Goal: Task Accomplishment & Management: Manage account settings

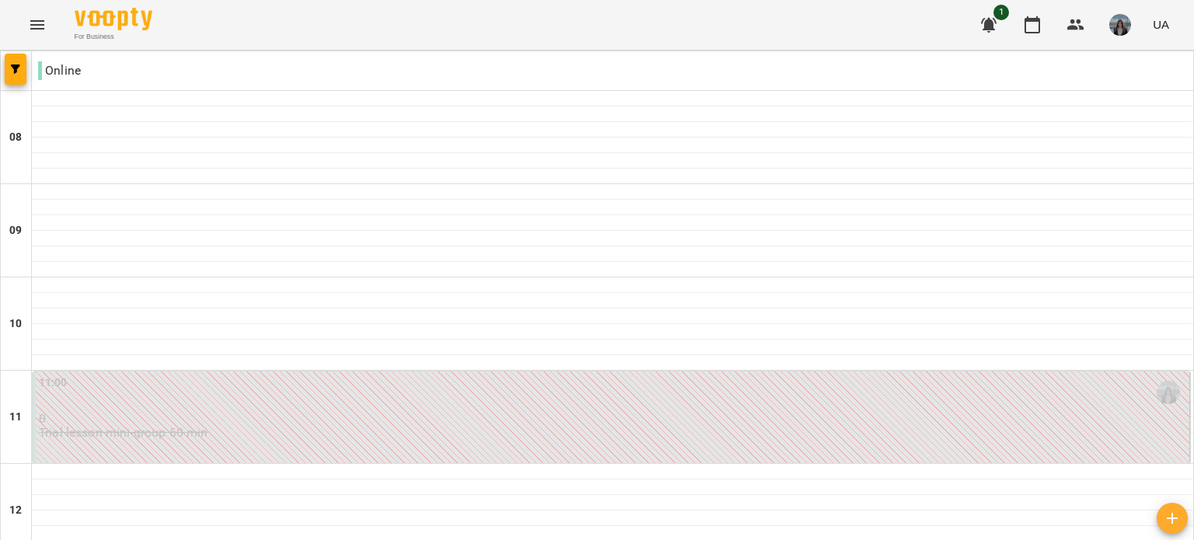
scroll to position [954, 0]
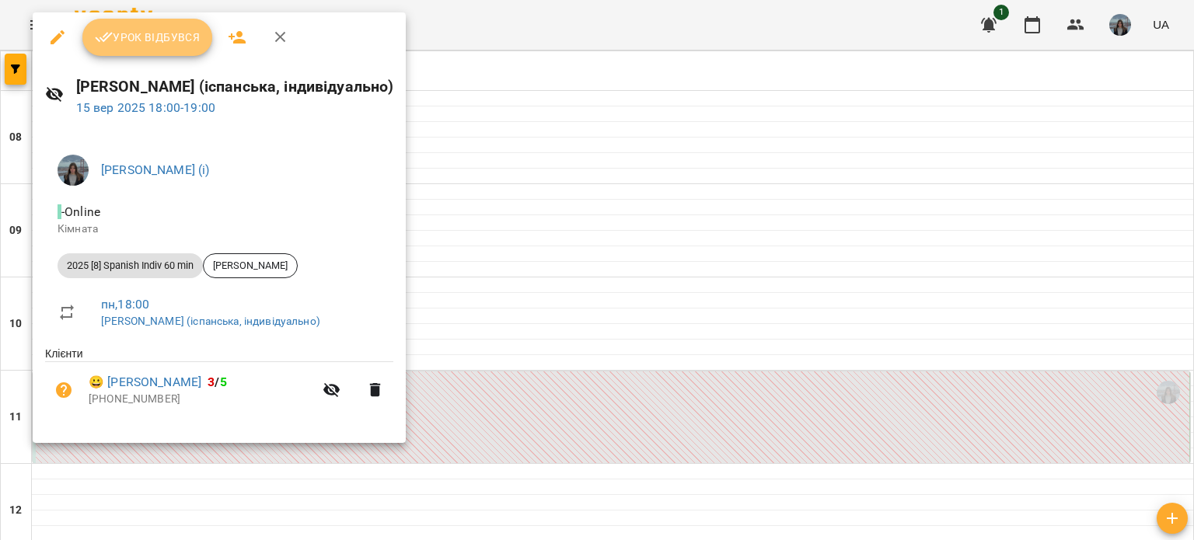
click at [141, 40] on span "Урок відбувся" at bounding box center [148, 37] width 106 height 19
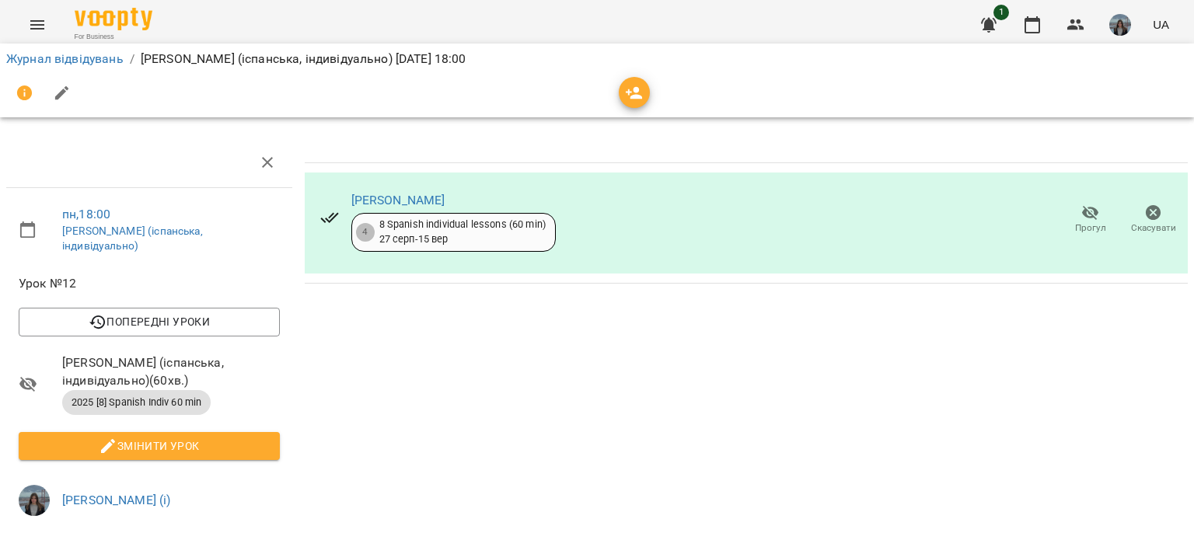
click at [127, 57] on ol "Журнал відвідувань / [PERSON_NAME] (іспанська, індивідуально) [DATE] 18:00" at bounding box center [596, 59] width 1181 height 19
click at [116, 58] on link "Журнал відвідувань" at bounding box center [64, 58] width 117 height 15
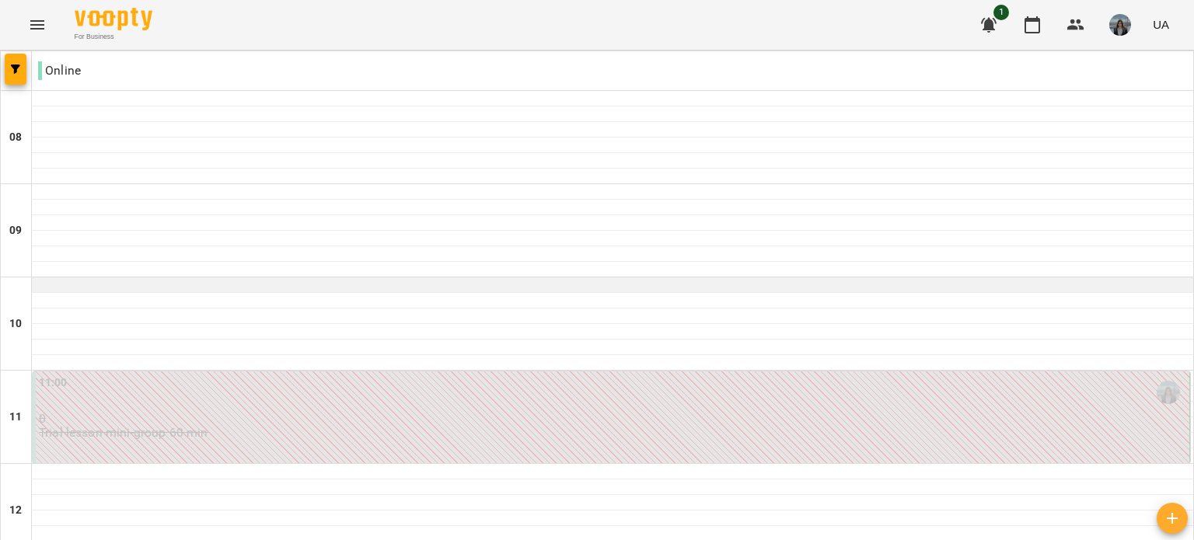
scroll to position [989, 0]
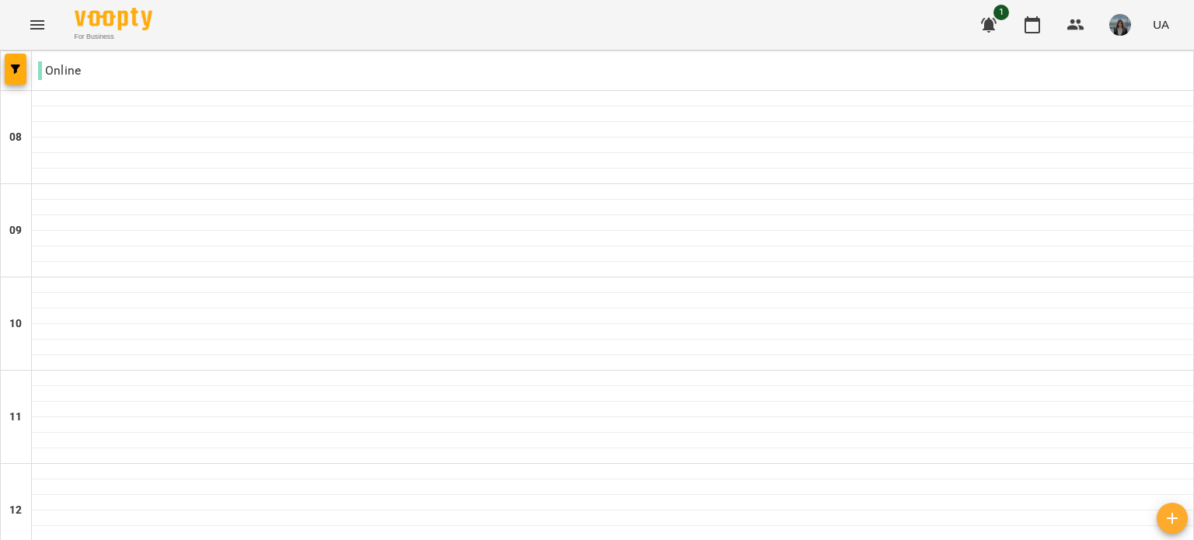
scroll to position [1052, 0]
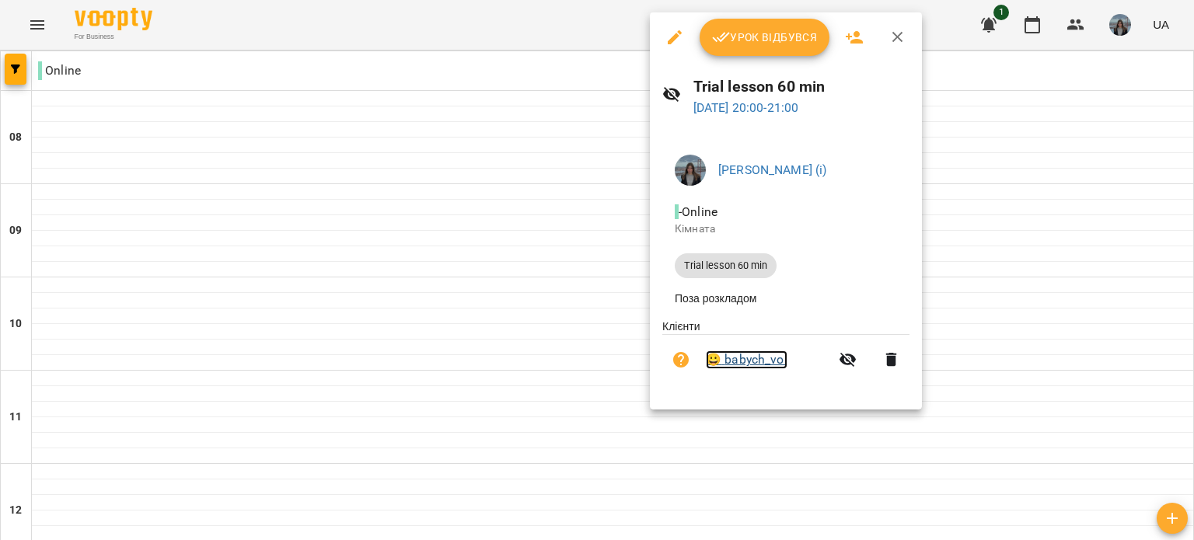
click at [761, 367] on link "😀 babych_vol" at bounding box center [747, 360] width 82 height 19
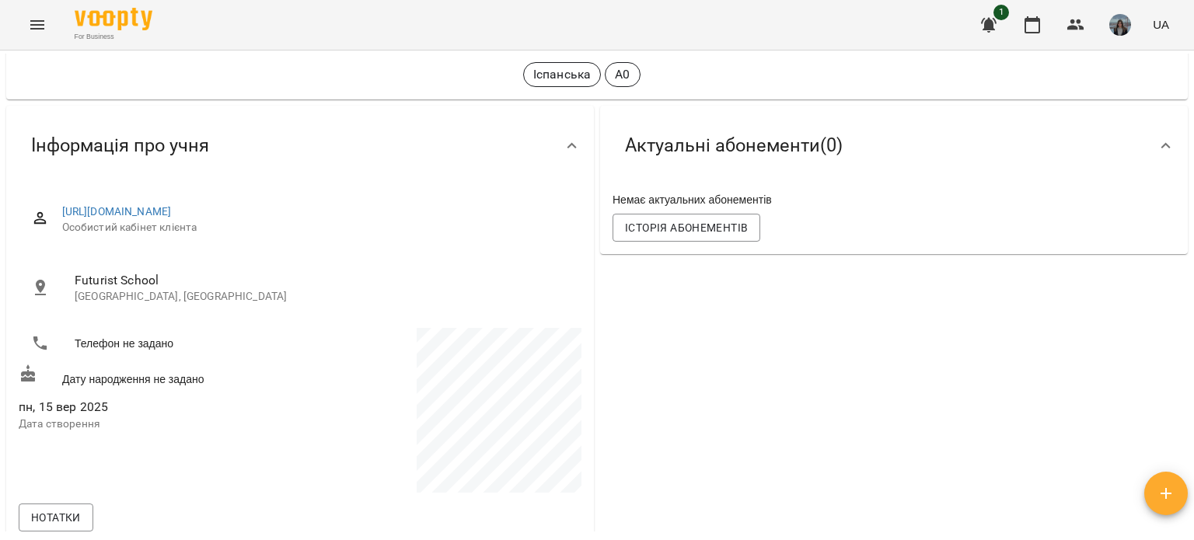
scroll to position [36, 0]
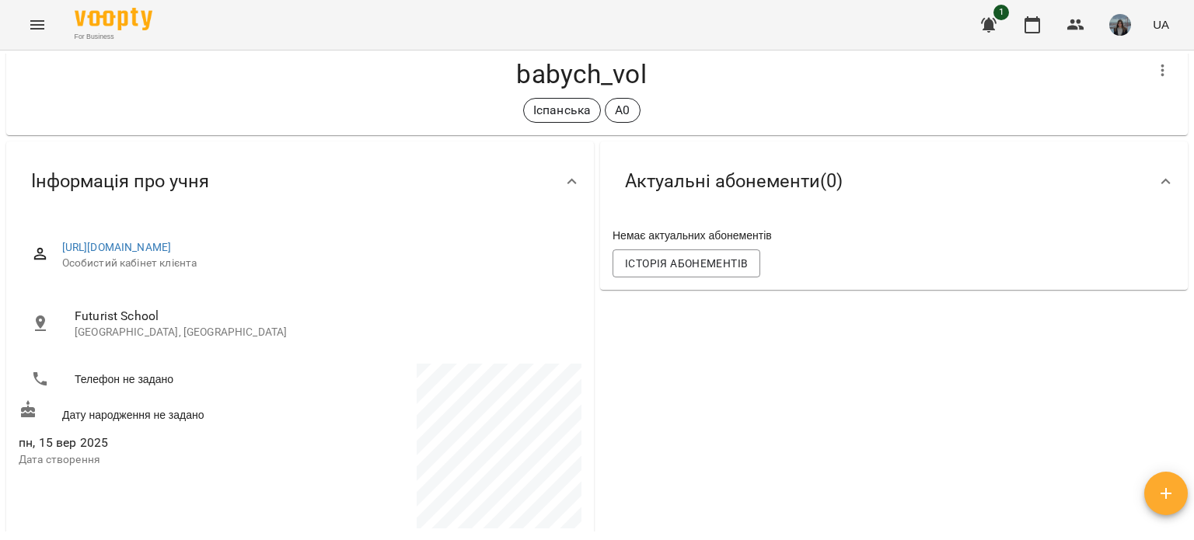
click at [741, 366] on div "Актуальні абонементи ( 0 ) Немає актуальних абонементів Історія абонементів" at bounding box center [894, 452] width 594 height 628
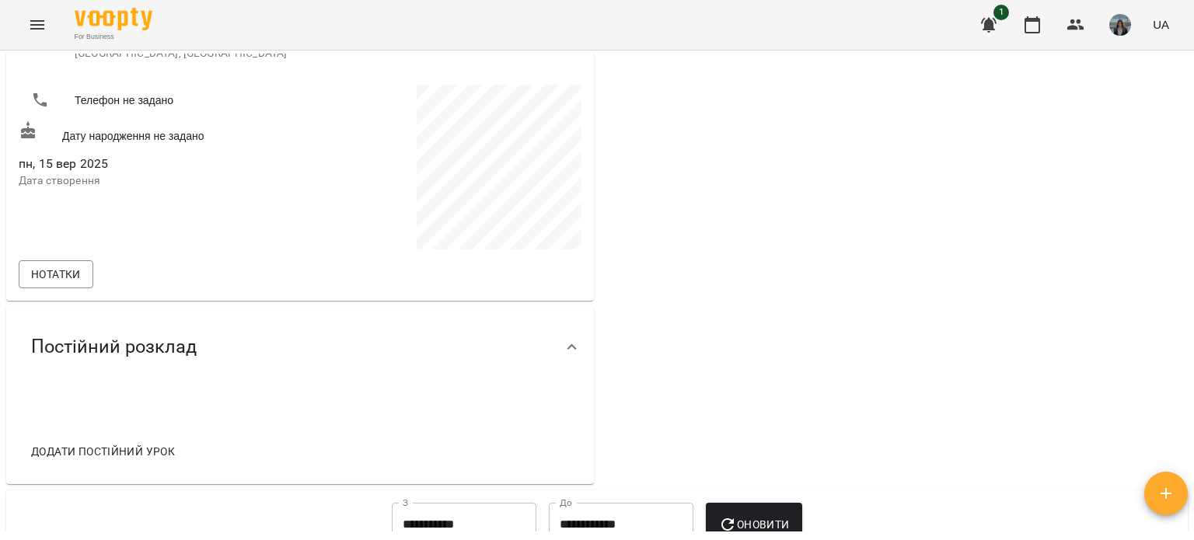
scroll to position [0, 0]
